Goal: Transaction & Acquisition: Book appointment/travel/reservation

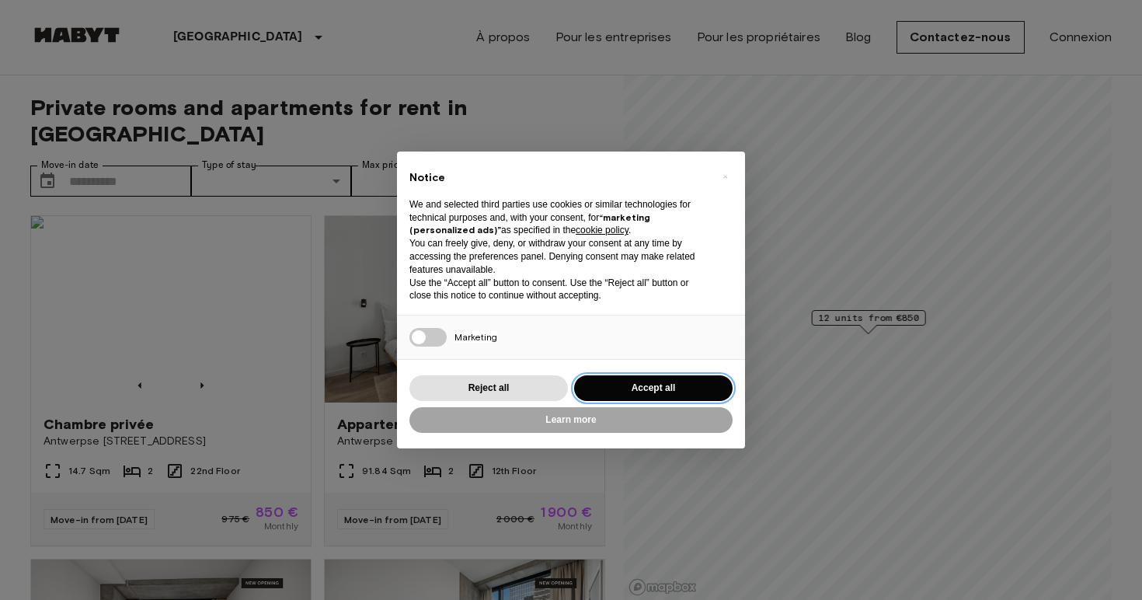
click at [661, 386] on button "Accept all" at bounding box center [653, 388] width 158 height 26
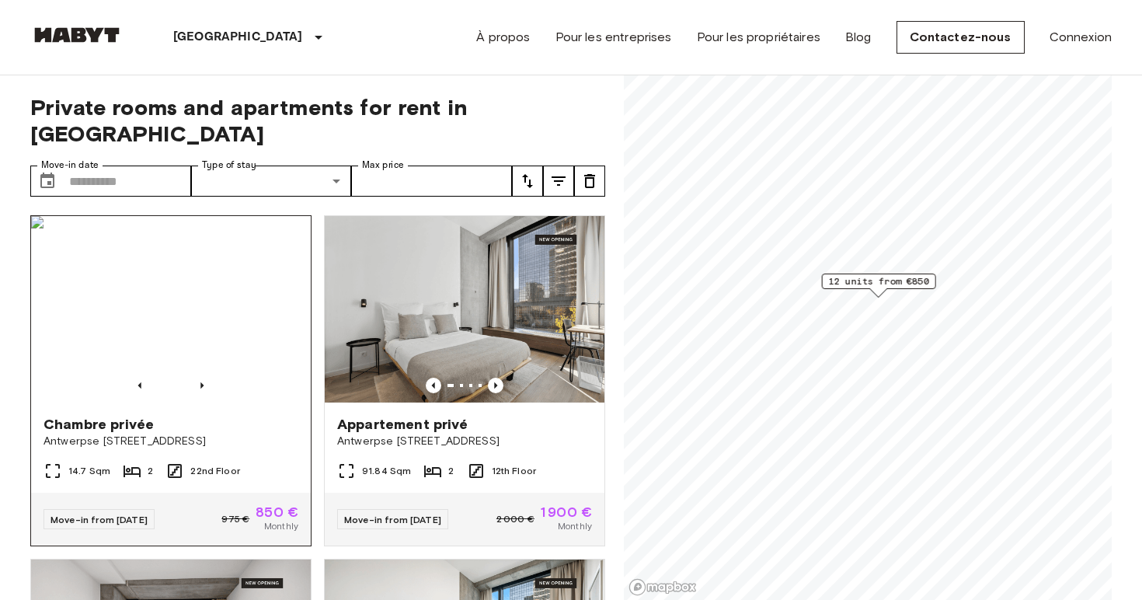
click at [186, 350] on img at bounding box center [171, 309] width 280 height 186
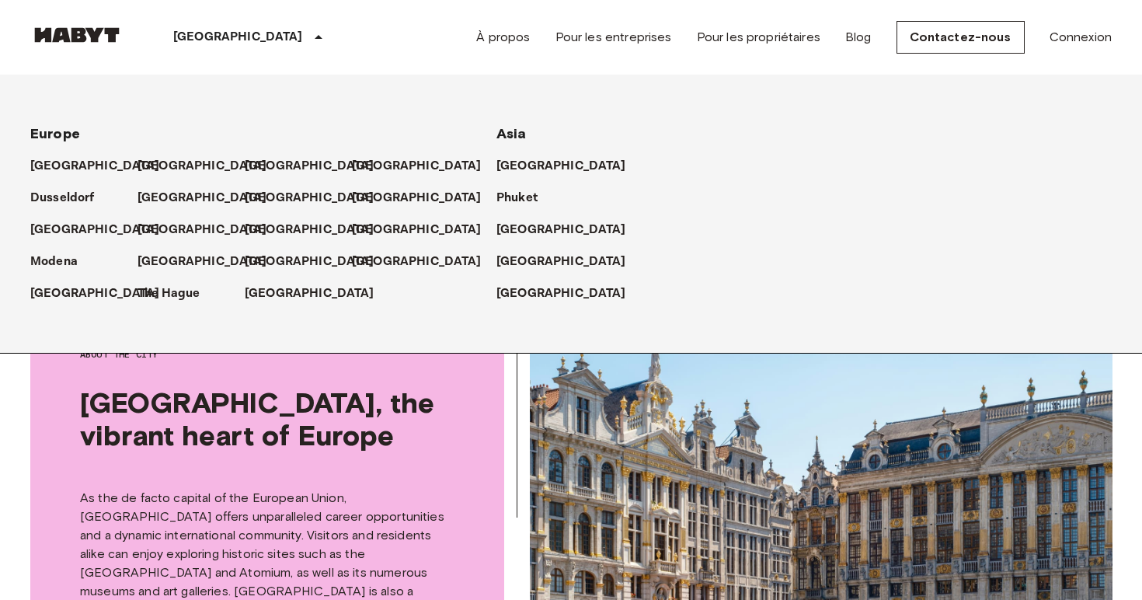
scroll to position [394, 0]
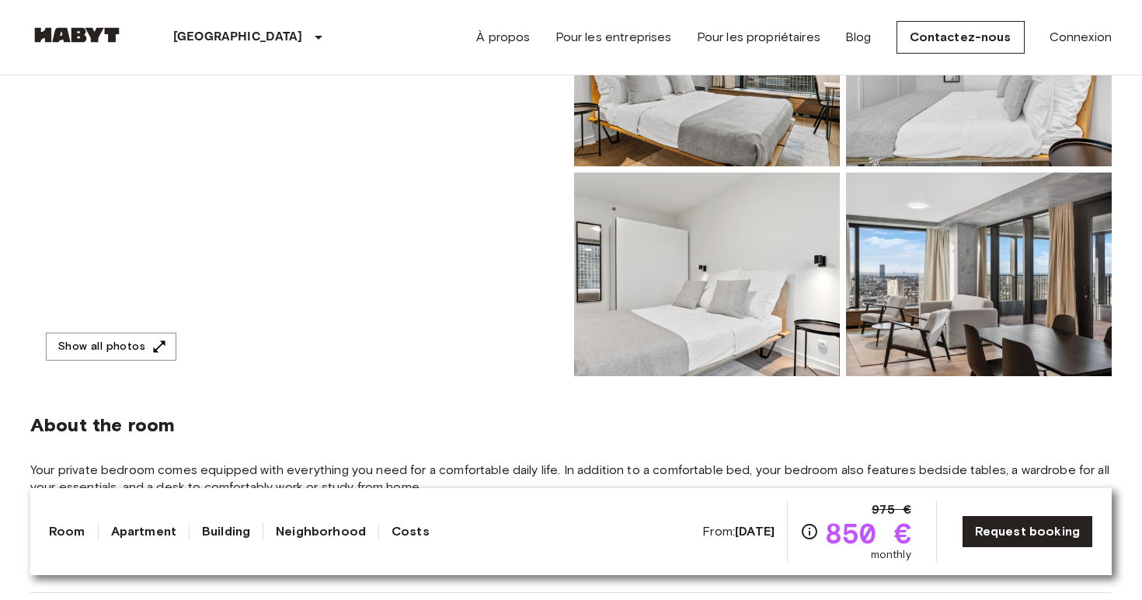
scroll to position [222, 0]
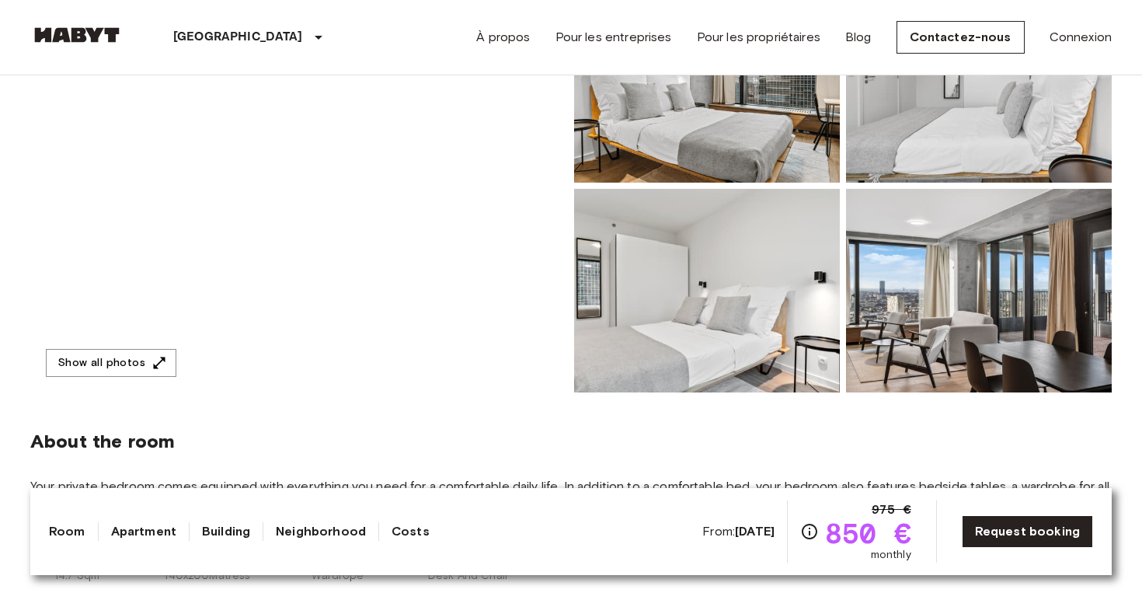
click at [737, 151] on img at bounding box center [707, 80] width 266 height 203
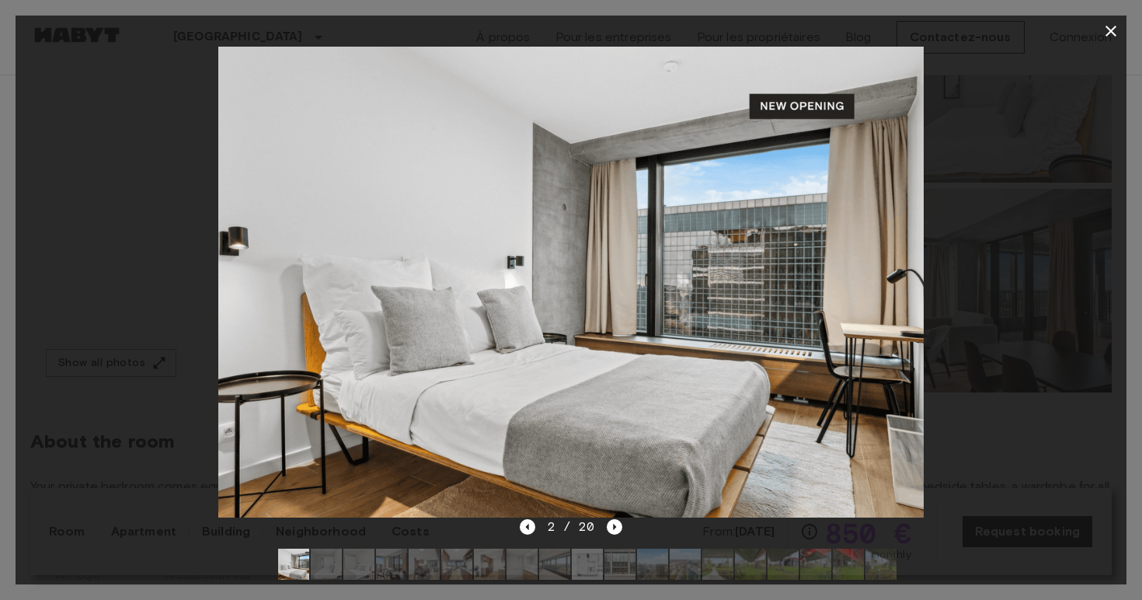
click at [617, 534] on div "2 / 20" at bounding box center [571, 526] width 103 height 19
click at [617, 530] on icon "Next image" at bounding box center [615, 527] width 16 height 16
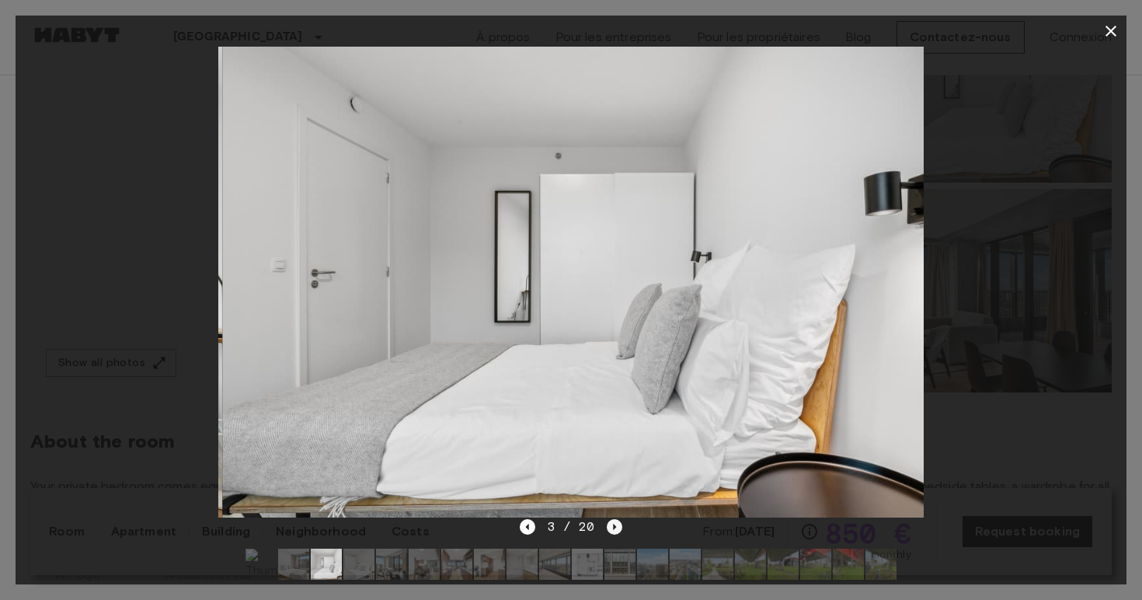
click at [617, 530] on icon "Next image" at bounding box center [615, 527] width 16 height 16
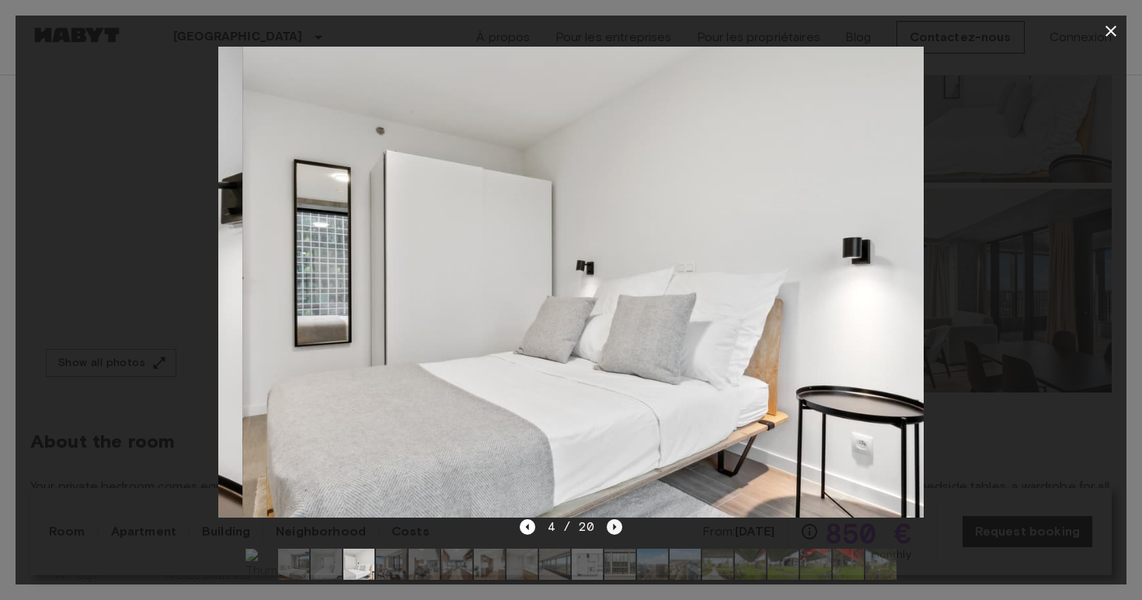
click at [617, 530] on icon "Next image" at bounding box center [615, 527] width 16 height 16
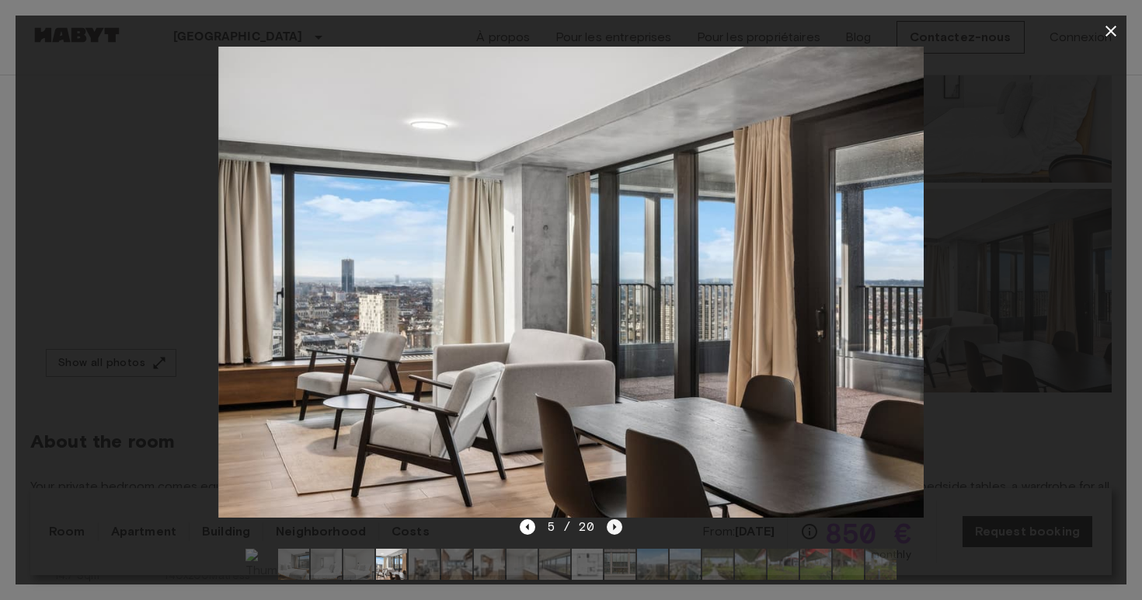
click at [617, 530] on icon "Next image" at bounding box center [615, 527] width 16 height 16
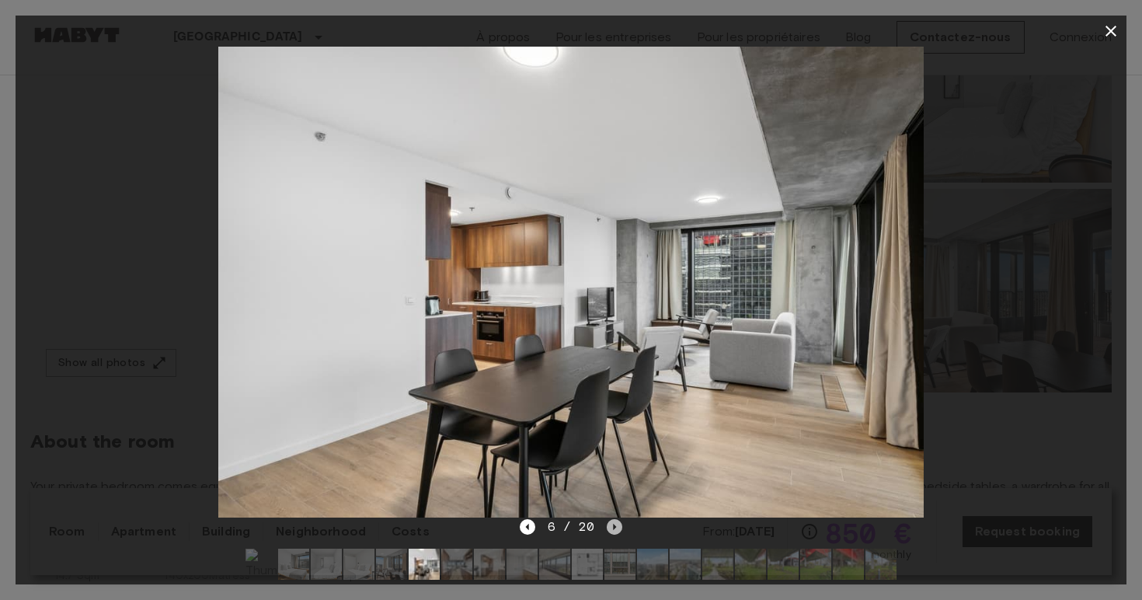
click at [617, 530] on icon "Next image" at bounding box center [615, 527] width 16 height 16
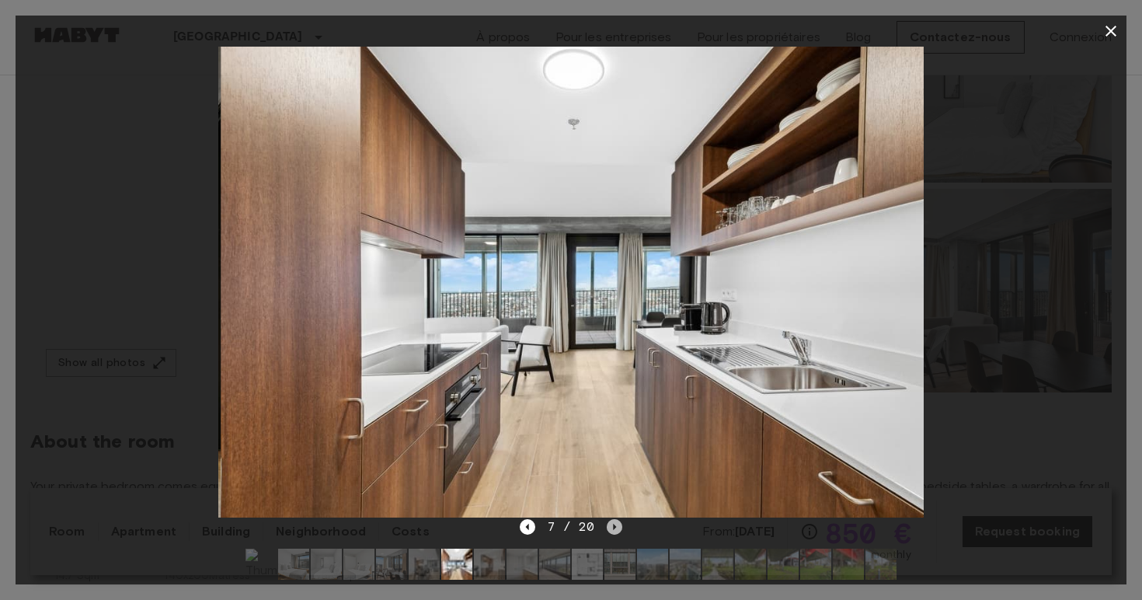
click at [617, 530] on icon "Next image" at bounding box center [615, 527] width 16 height 16
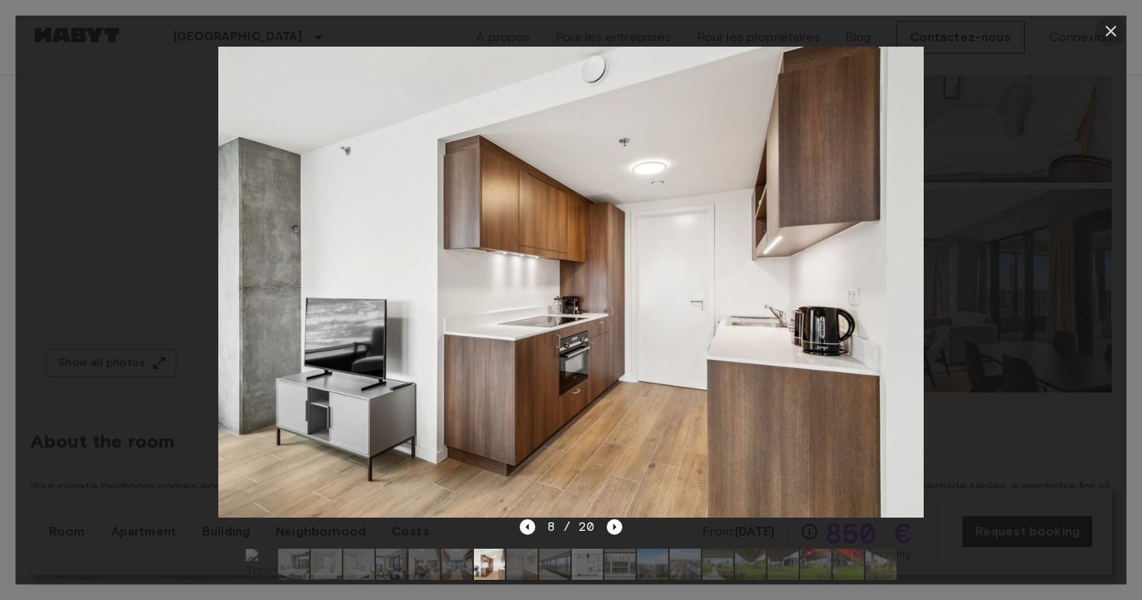
click at [1113, 29] on icon "button" at bounding box center [1110, 31] width 11 height 11
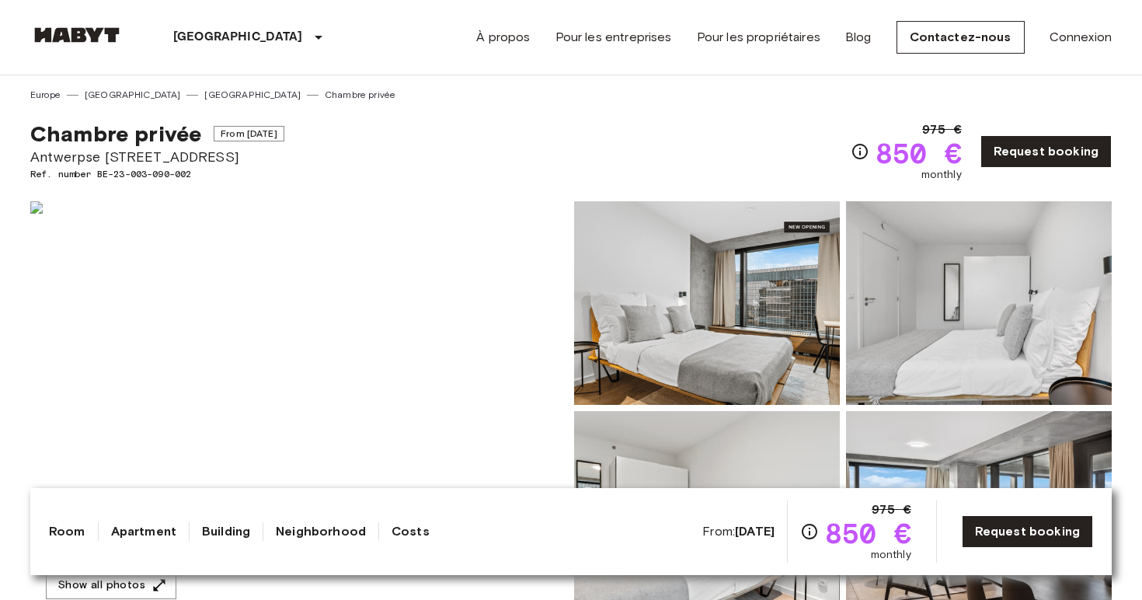
scroll to position [-2, 0]
click at [683, 287] on img at bounding box center [707, 302] width 266 height 203
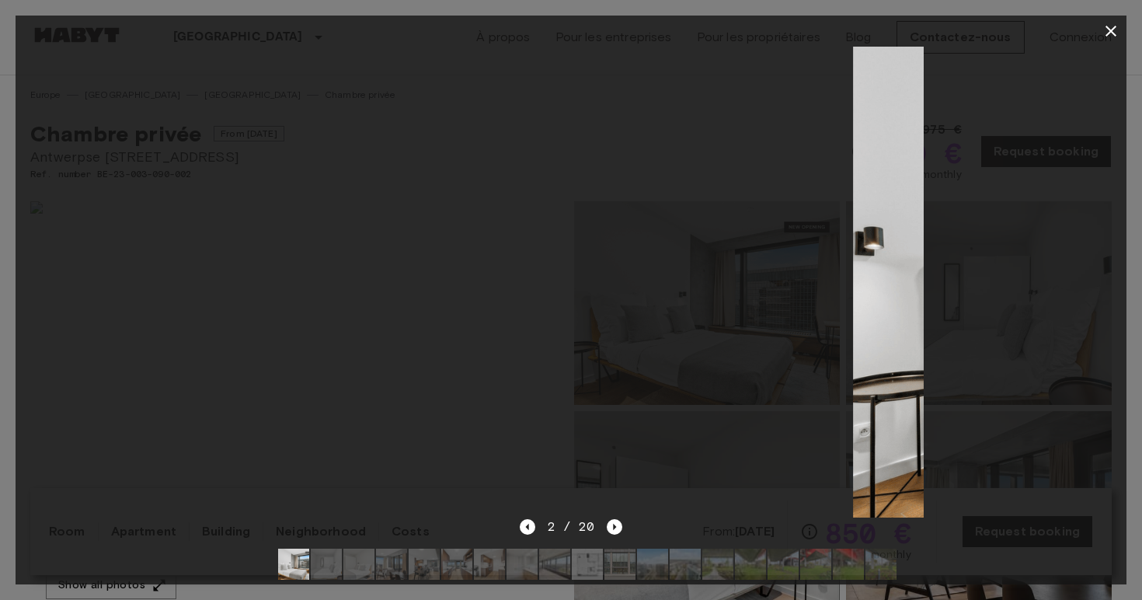
scroll to position [0, 0]
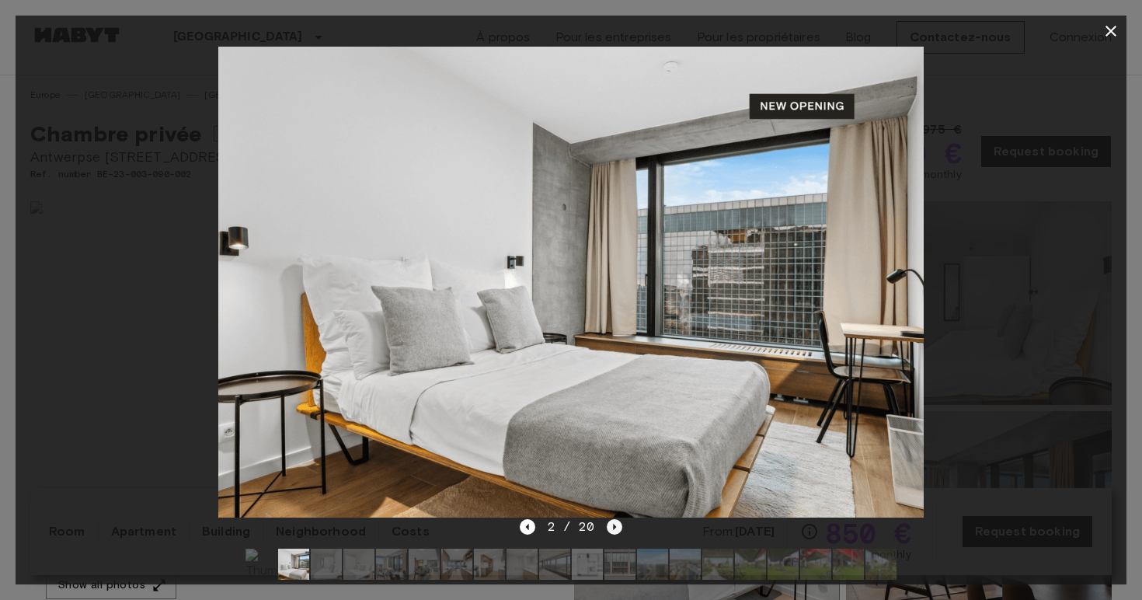
click at [617, 528] on icon "Next image" at bounding box center [615, 527] width 16 height 16
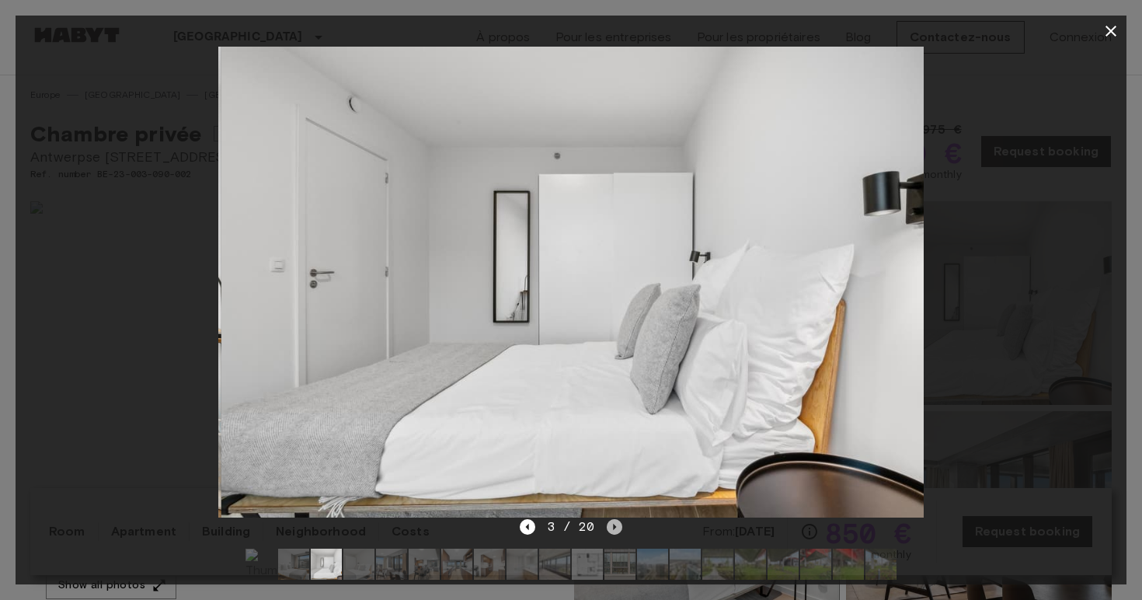
click at [617, 528] on icon "Next image" at bounding box center [615, 527] width 16 height 16
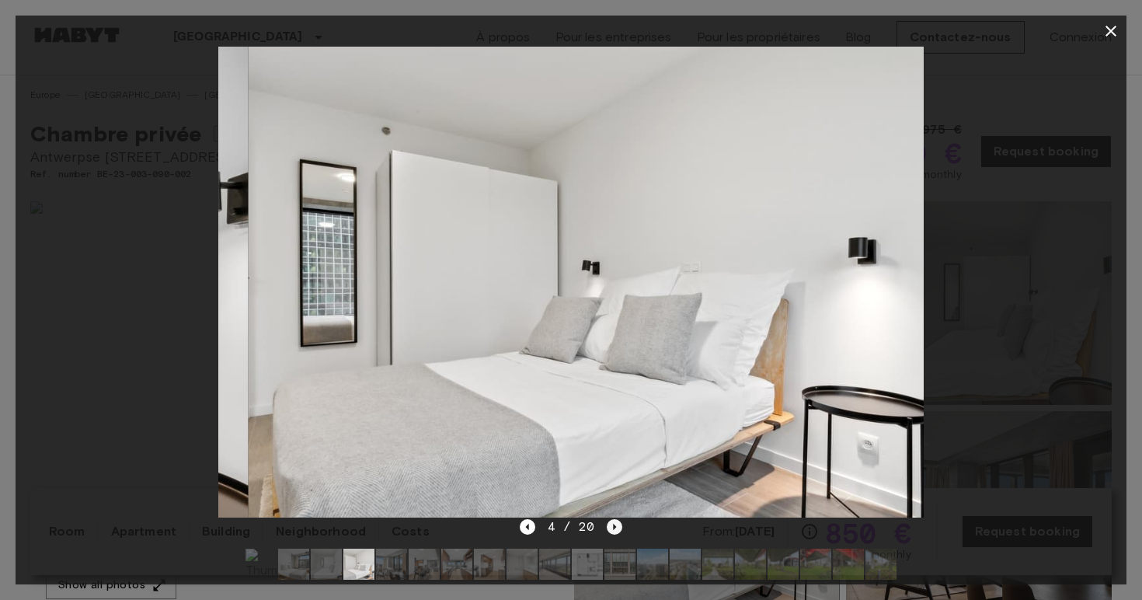
click at [617, 528] on icon "Next image" at bounding box center [615, 527] width 16 height 16
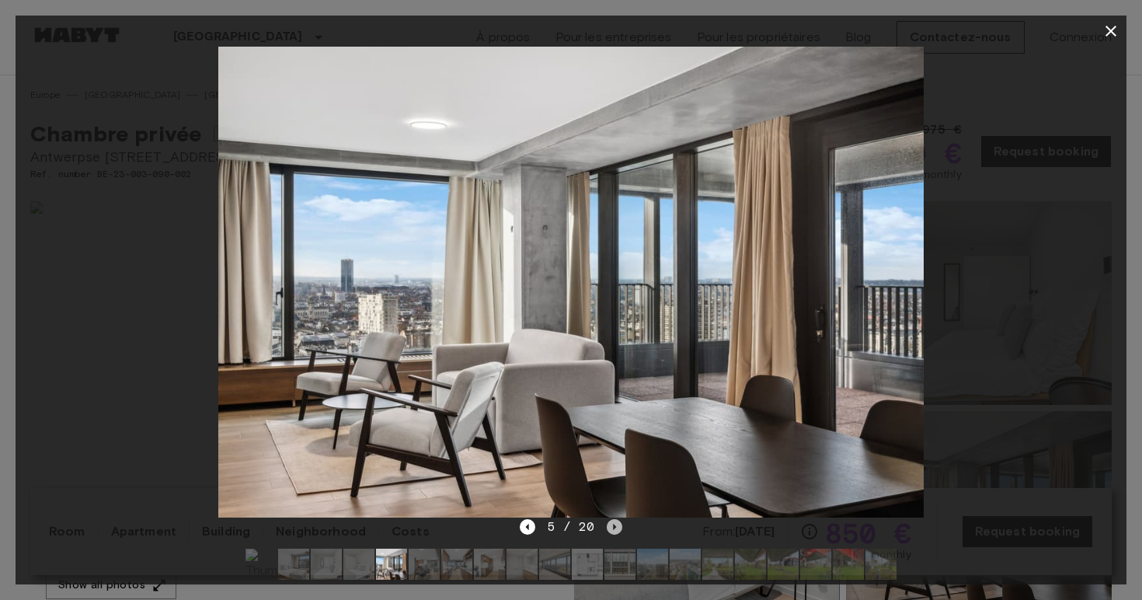
click at [617, 528] on icon "Next image" at bounding box center [615, 527] width 16 height 16
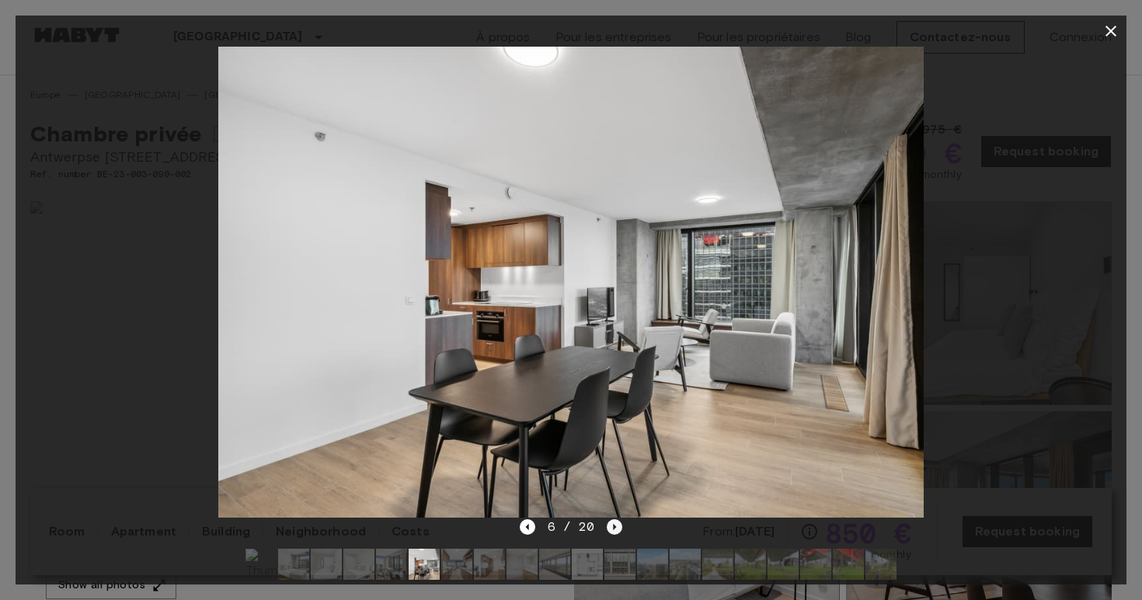
click at [617, 528] on icon "Next image" at bounding box center [615, 527] width 16 height 16
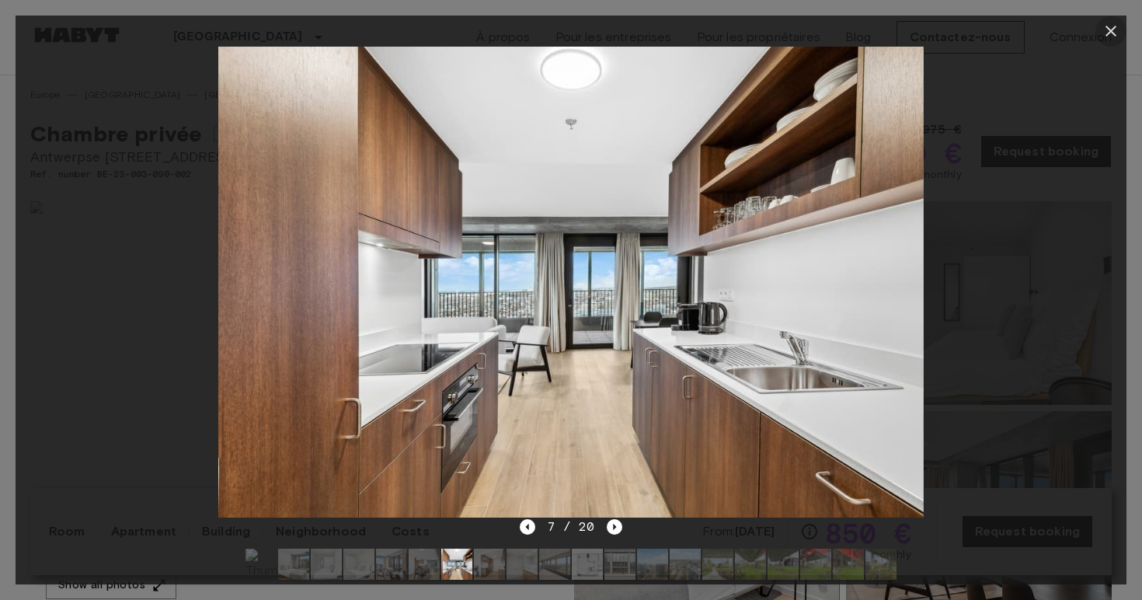
click at [1117, 27] on icon "button" at bounding box center [1110, 31] width 19 height 19
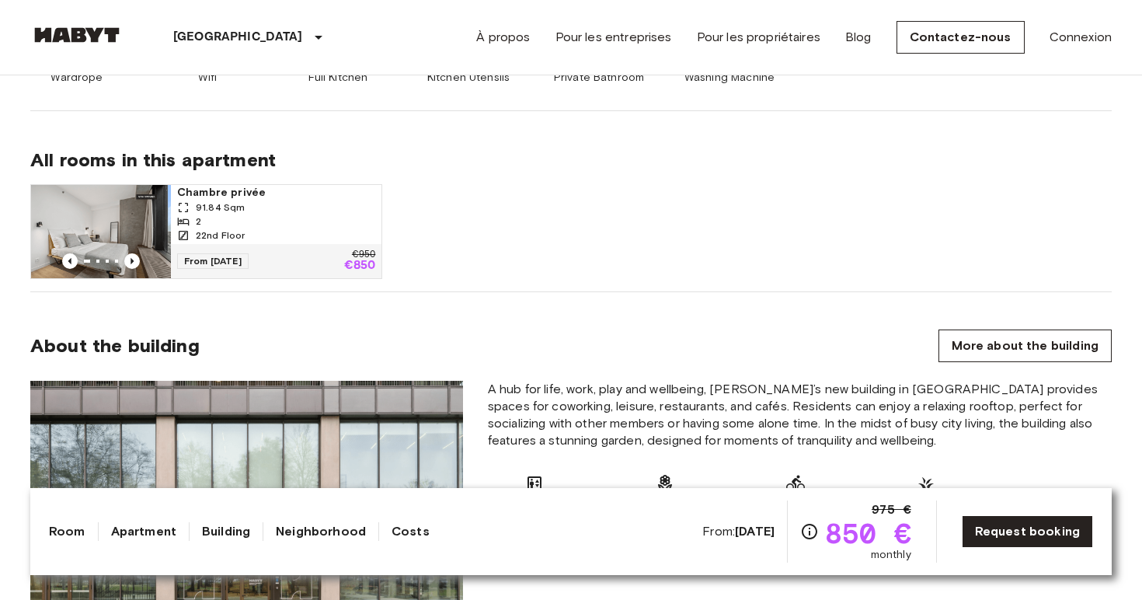
scroll to position [1040, 0]
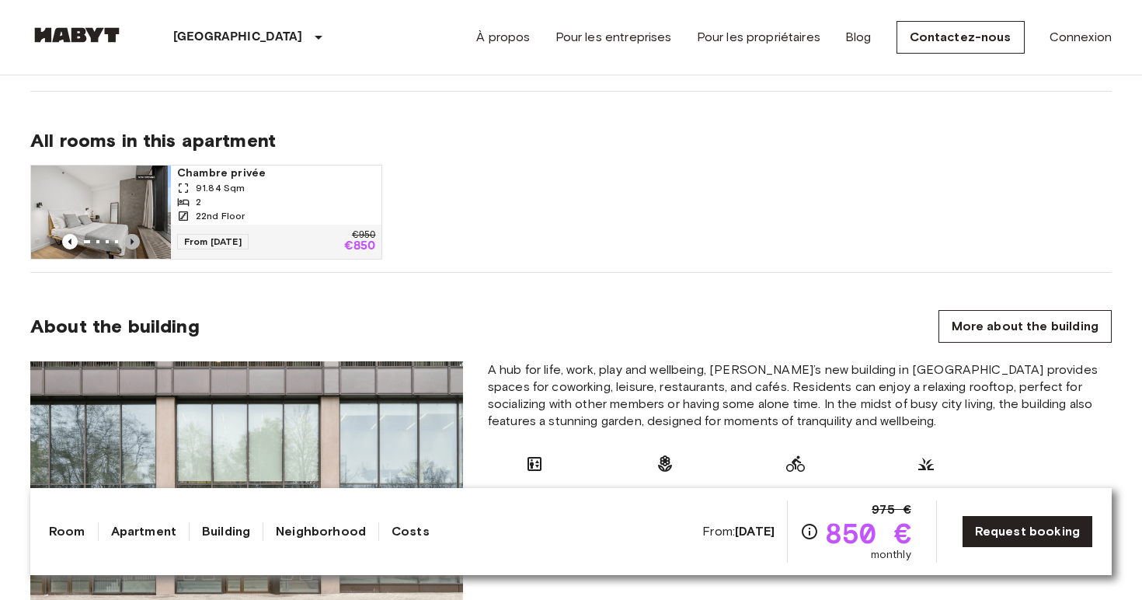
click at [132, 235] on icon "Previous image" at bounding box center [132, 242] width 16 height 16
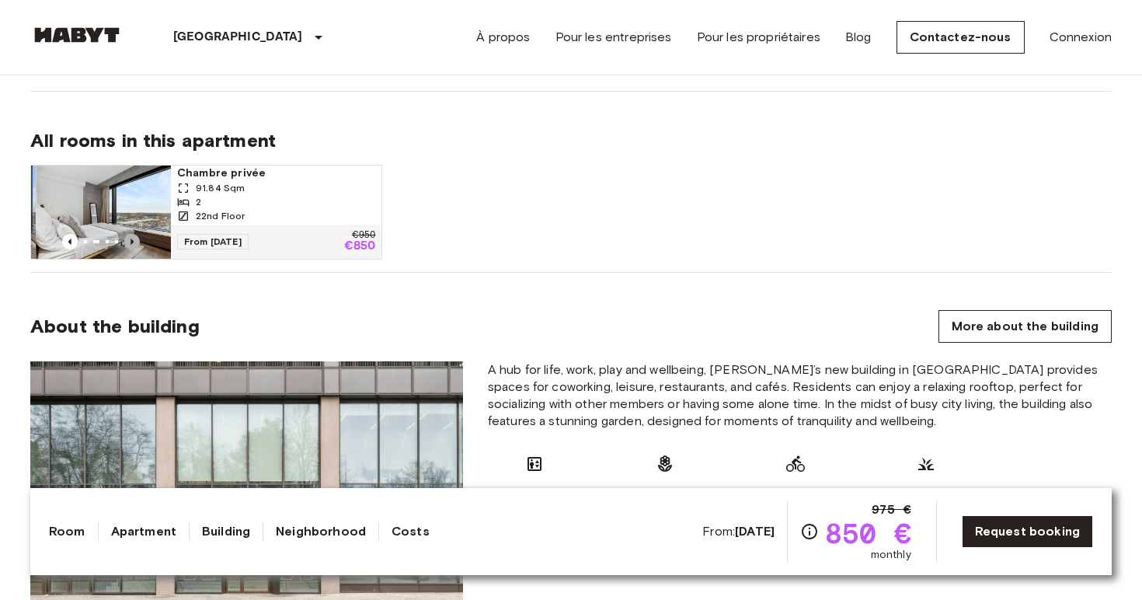
click at [133, 235] on icon "Previous image" at bounding box center [132, 242] width 16 height 16
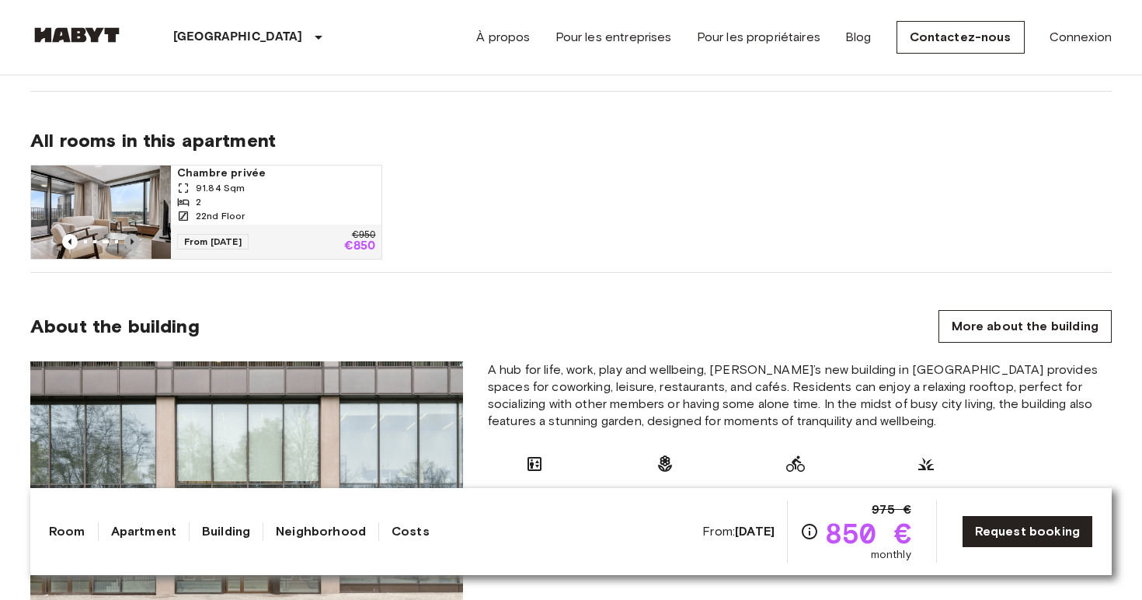
click at [133, 235] on icon "Previous image" at bounding box center [132, 242] width 16 height 16
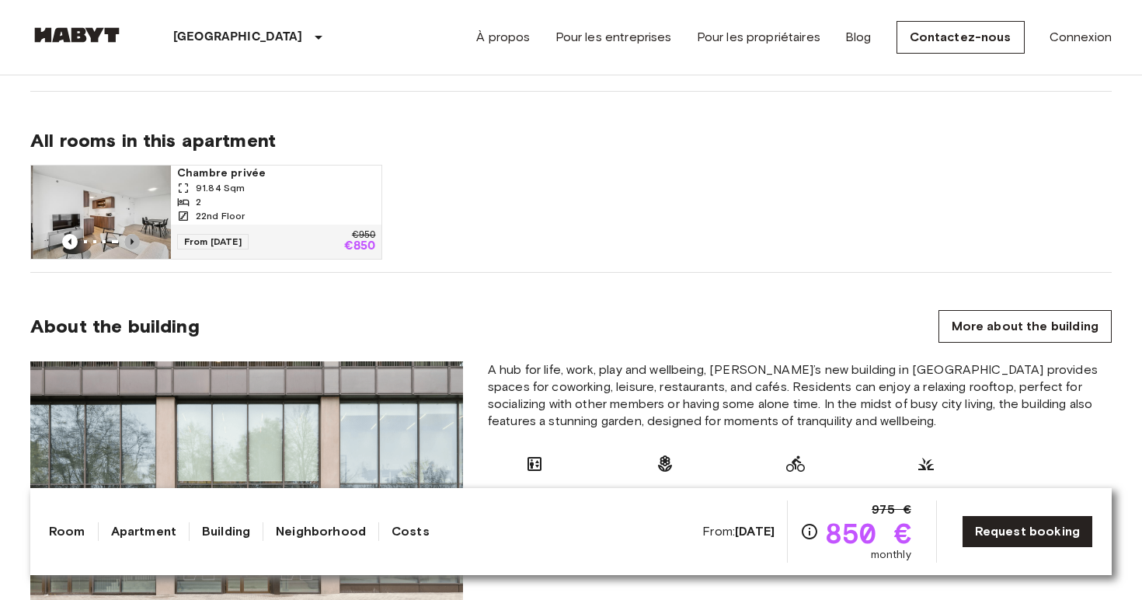
click at [133, 235] on icon "Previous image" at bounding box center [132, 242] width 16 height 16
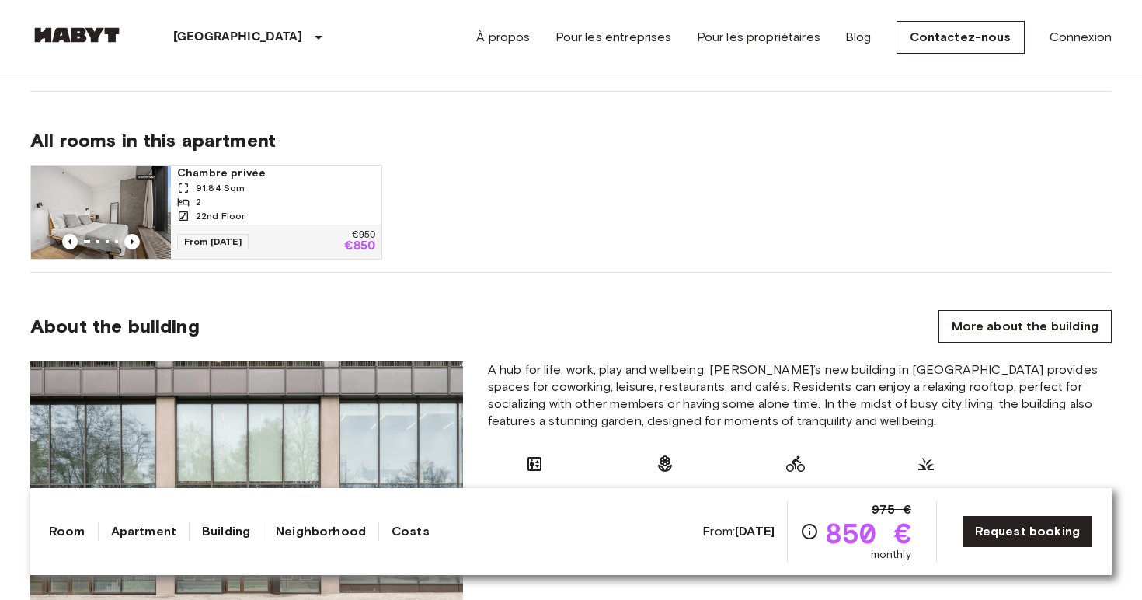
scroll to position [0, 0]
